Goal: Task Accomplishment & Management: Complete application form

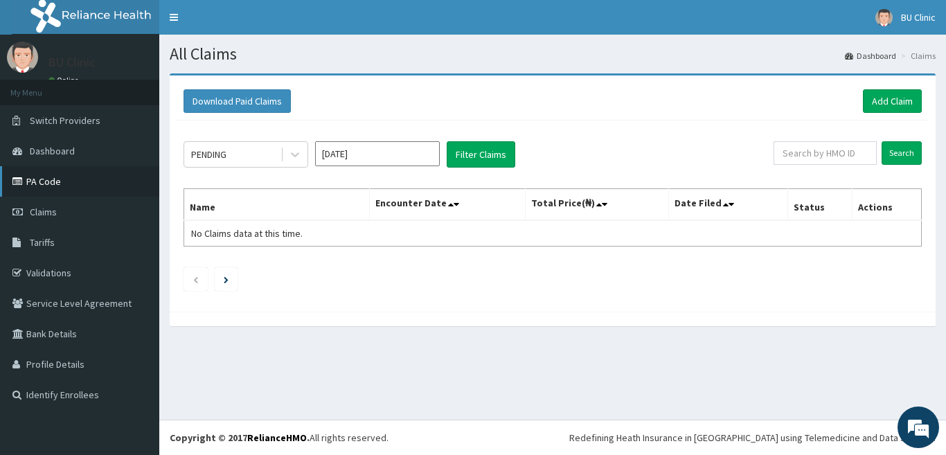
click at [55, 179] on link "PA Code" at bounding box center [79, 181] width 159 height 30
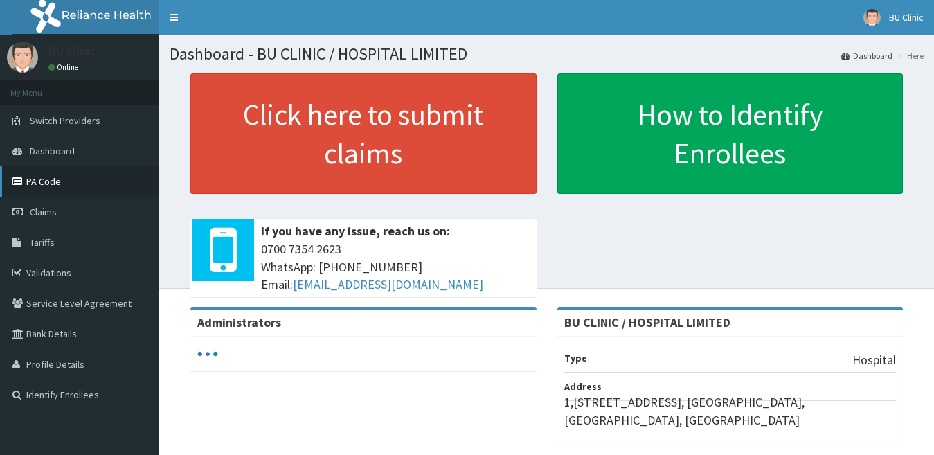
click at [52, 181] on link "PA Code" at bounding box center [79, 181] width 159 height 30
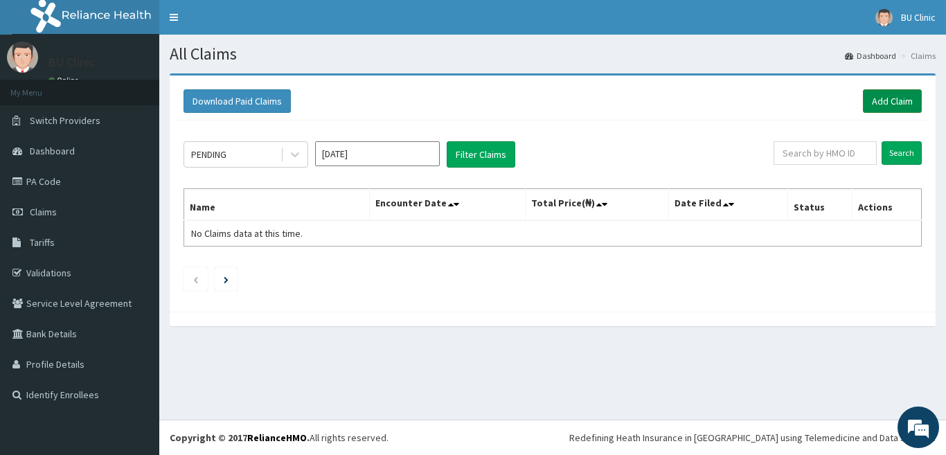
click at [885, 100] on link "Add Claim" at bounding box center [892, 101] width 59 height 24
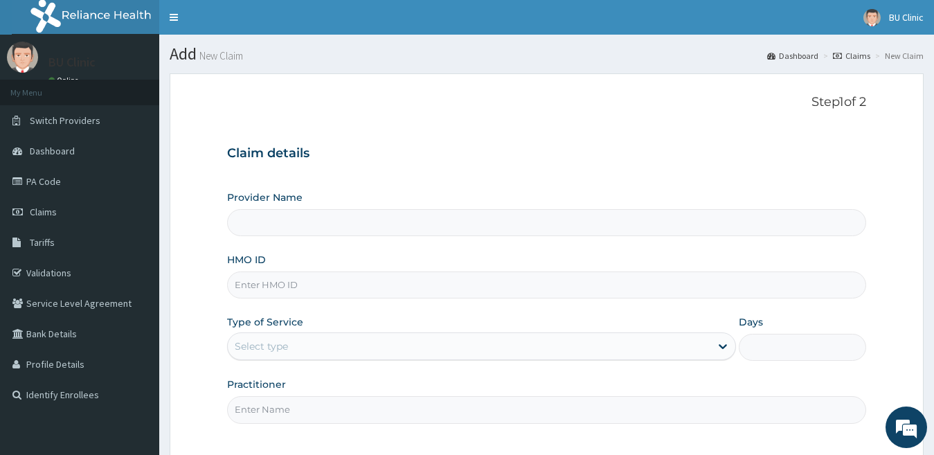
type input "BU CLINIC / HOSPITAL LIMITED"
click at [274, 290] on input "HMO ID" at bounding box center [547, 284] width 640 height 27
paste input "FME/10041/C"
type input "FME/10041/C"
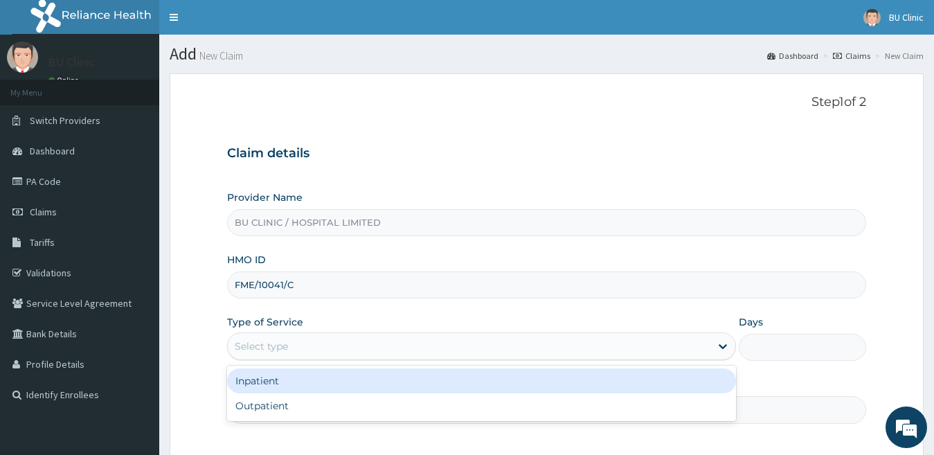
click at [397, 353] on div "Select type" at bounding box center [469, 346] width 483 height 22
click at [339, 376] on div "Inpatient" at bounding box center [482, 380] width 510 height 25
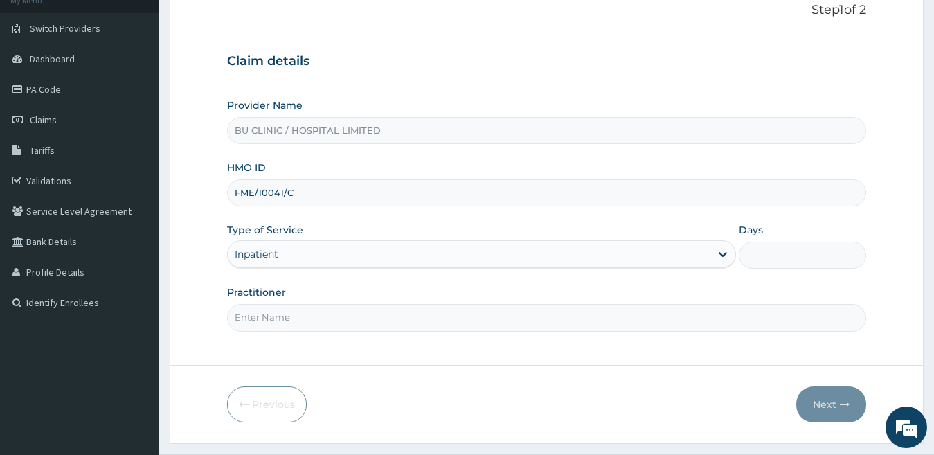
scroll to position [127, 0]
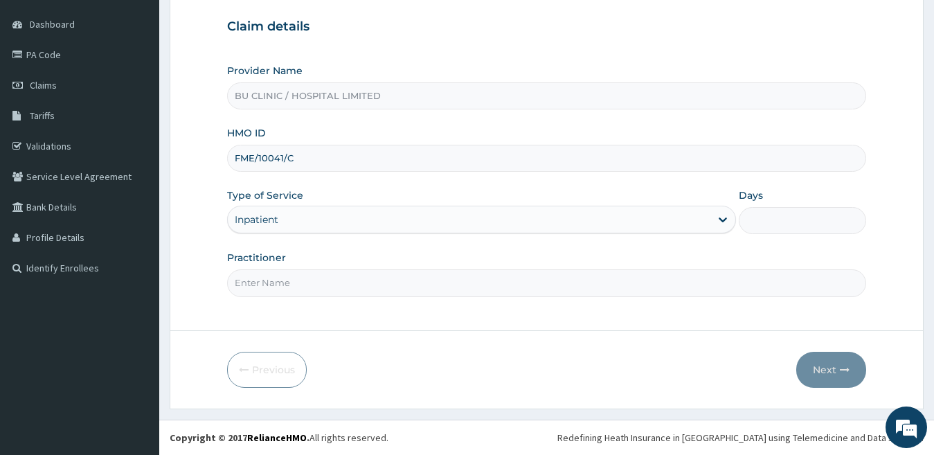
click at [745, 291] on input "Practitioner" at bounding box center [547, 282] width 640 height 27
type input "DR BULUKU"
click at [784, 222] on input "Days" at bounding box center [802, 220] width 127 height 27
type input "2"
click at [820, 366] on button "Next" at bounding box center [831, 370] width 70 height 36
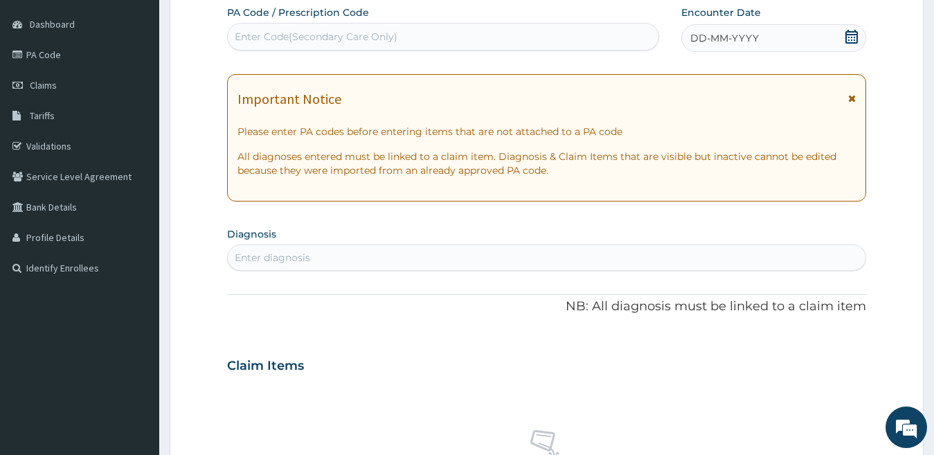
click at [405, 30] on div "Enter Code(Secondary Care Only)" at bounding box center [443, 37] width 431 height 22
paste input "FME/10041/C"
type input "F"
click at [343, 32] on div "Enter Code(Secondary Care Only)" at bounding box center [316, 37] width 163 height 14
paste input "PA/376F24"
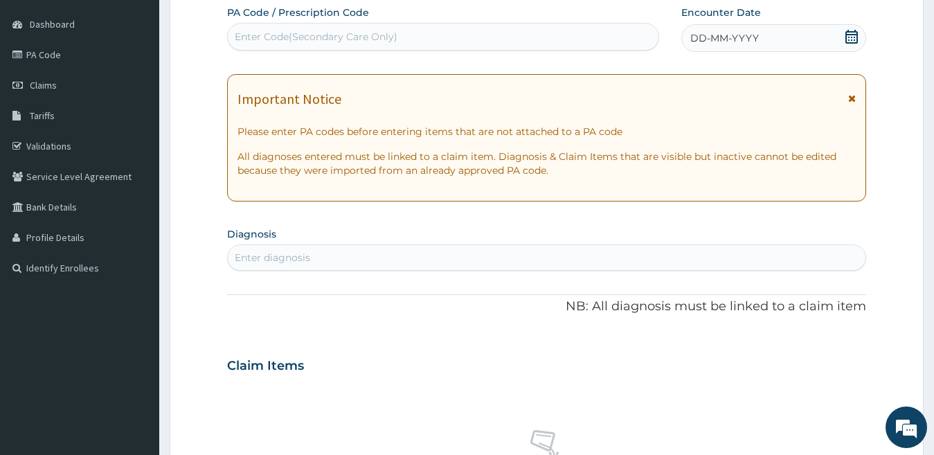
type input "PA/376F24"
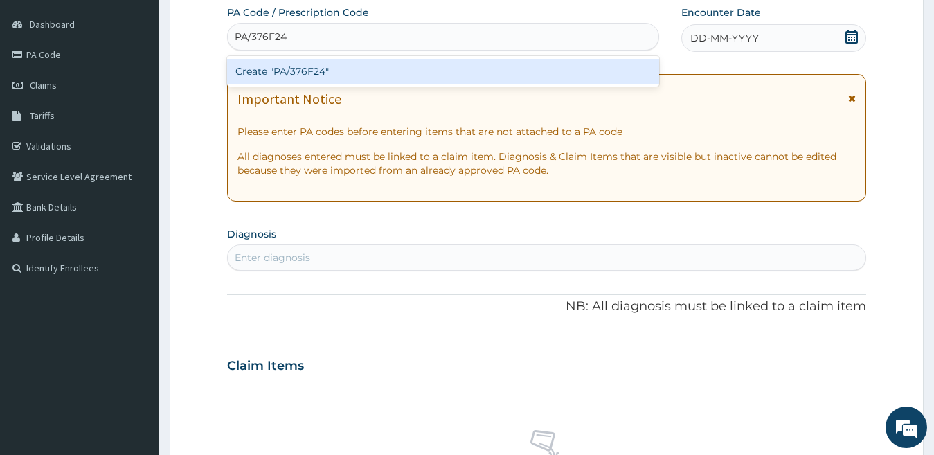
click at [325, 69] on div "Create "PA/376F24"" at bounding box center [443, 71] width 432 height 25
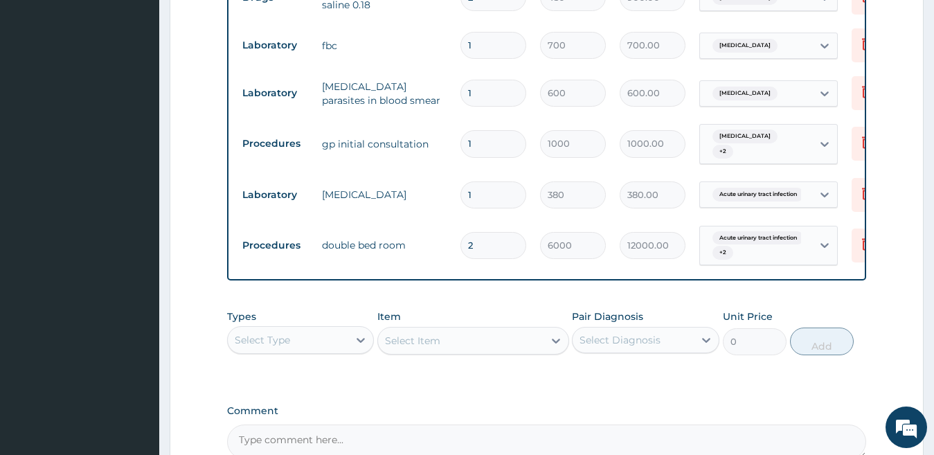
scroll to position [1027, 0]
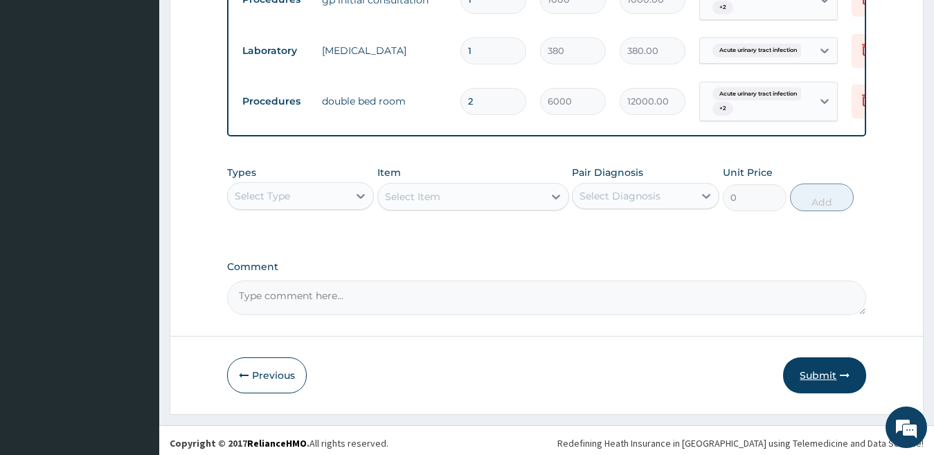
click at [811, 361] on button "Submit" at bounding box center [824, 375] width 83 height 36
